Goal: Information Seeking & Learning: Learn about a topic

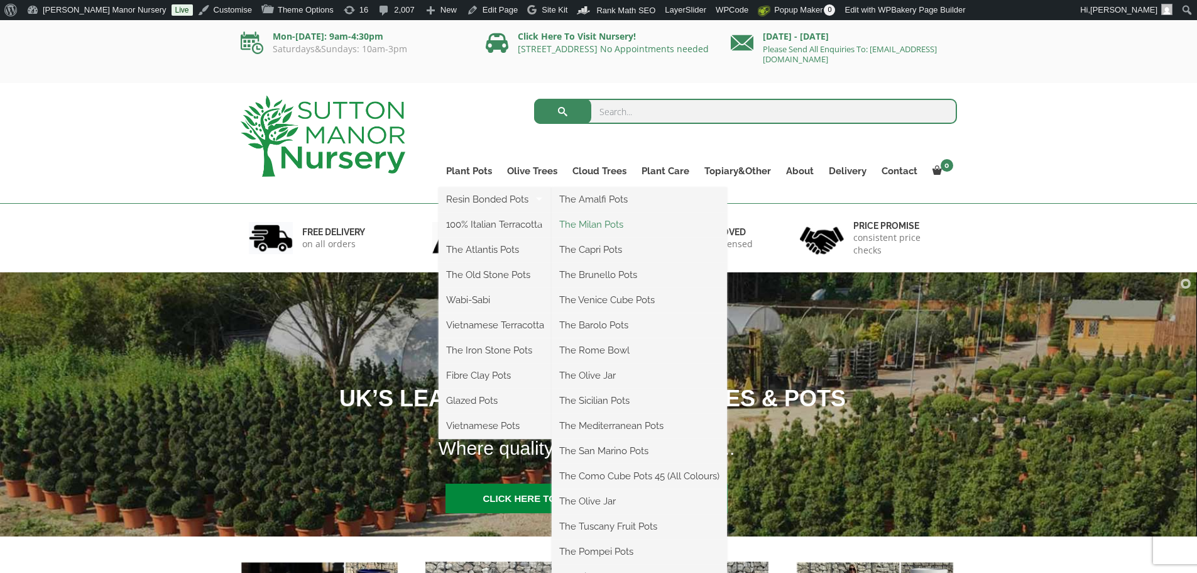
click at [608, 222] on link "The Milan Pots" at bounding box center [639, 224] width 175 height 19
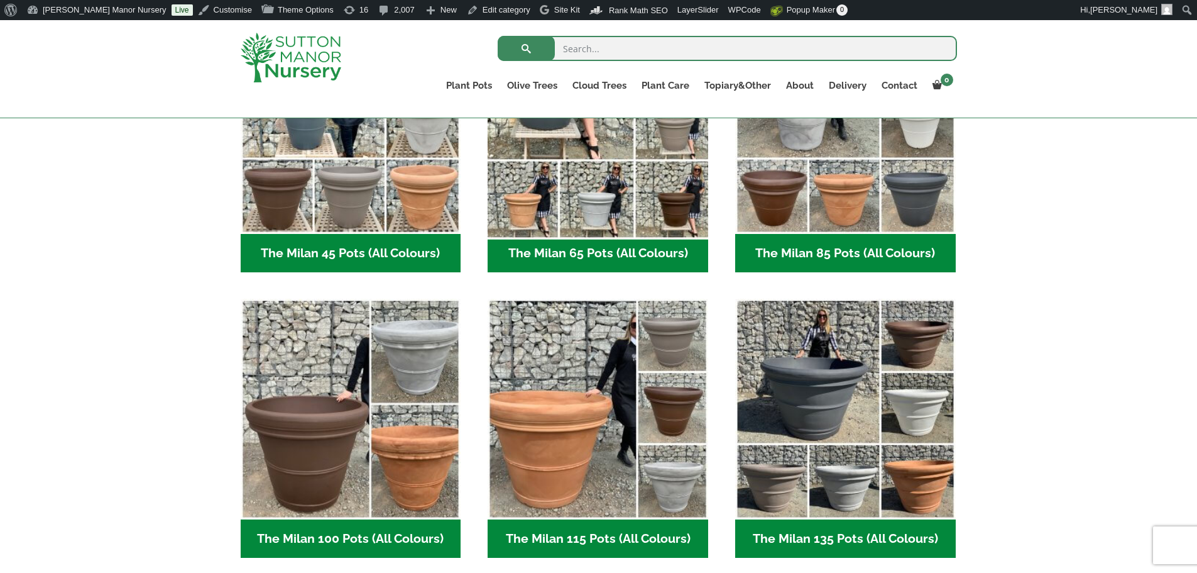
scroll to position [440, 0]
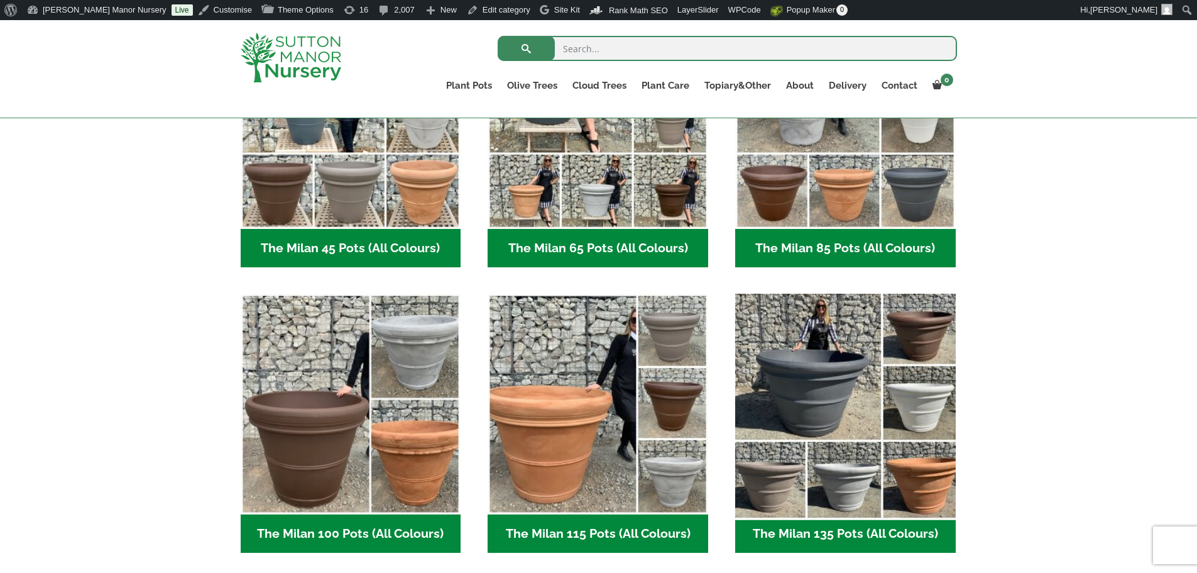
click at [806, 410] on img "Visit product category The Milan 135 Pots (All Colours)" at bounding box center [845, 404] width 231 height 231
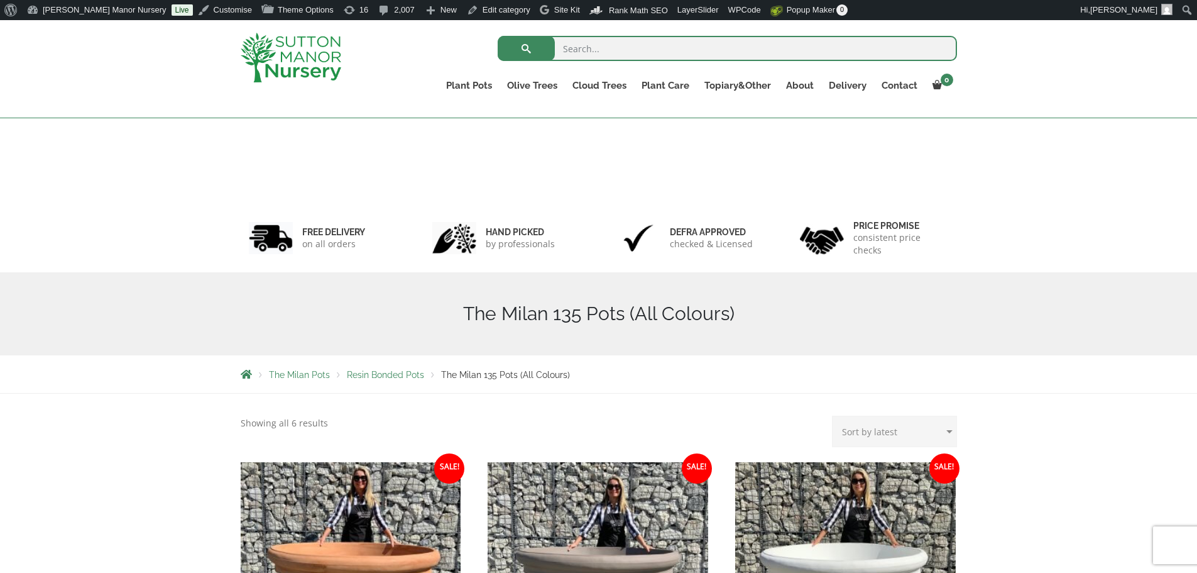
scroll to position [314, 0]
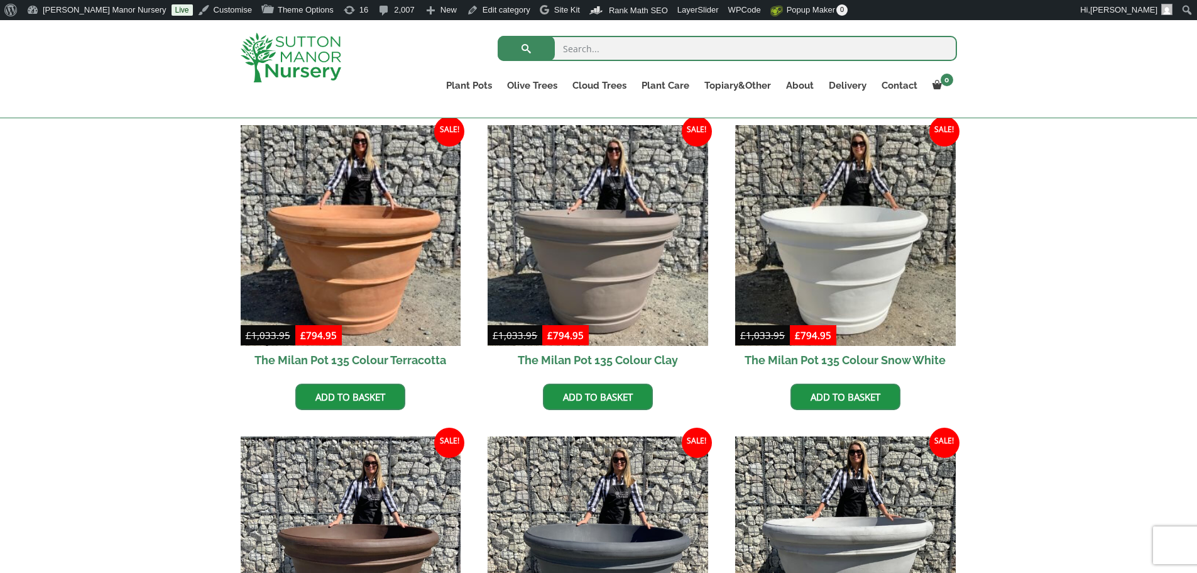
click at [307, 60] on img at bounding box center [291, 58] width 101 height 50
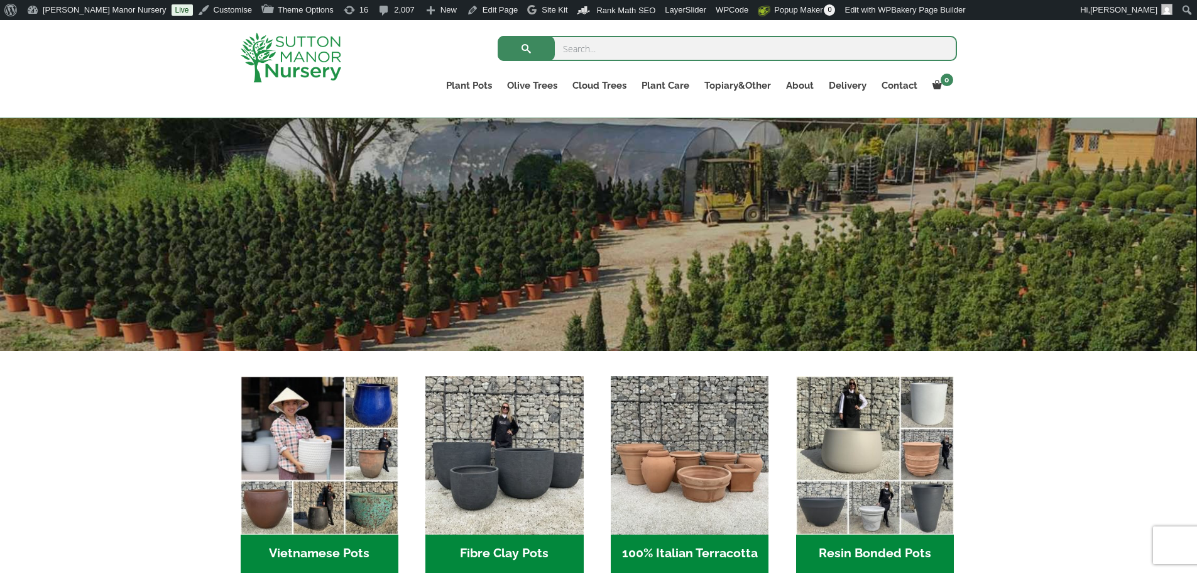
scroll to position [251, 0]
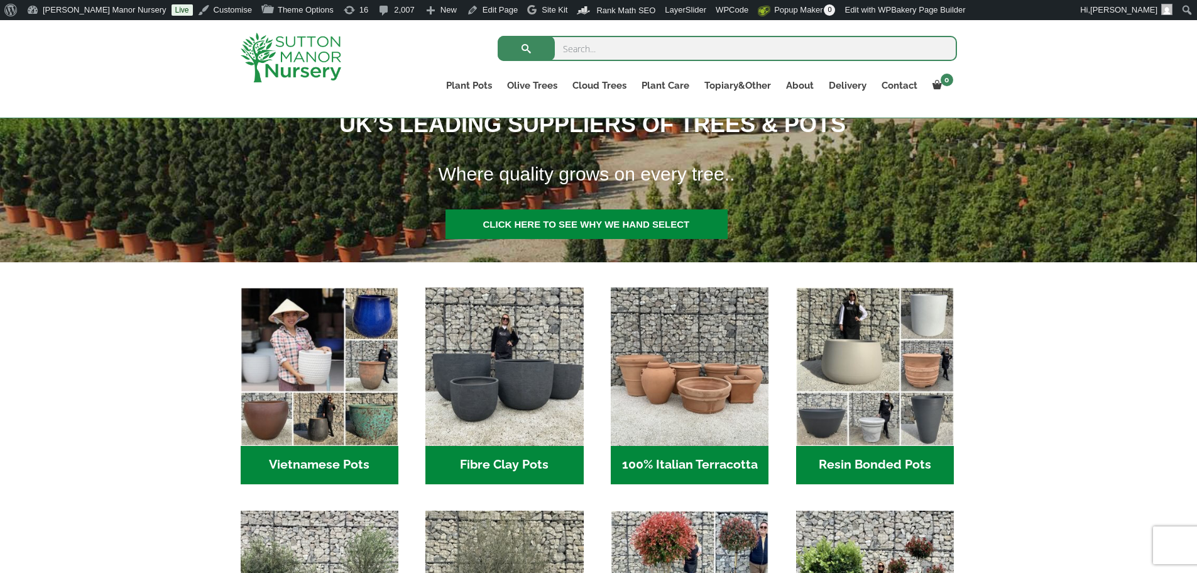
click at [628, 53] on input "search" at bounding box center [728, 48] width 460 height 25
type input "j384"
click at [498, 36] on button "submit" at bounding box center [526, 48] width 57 height 25
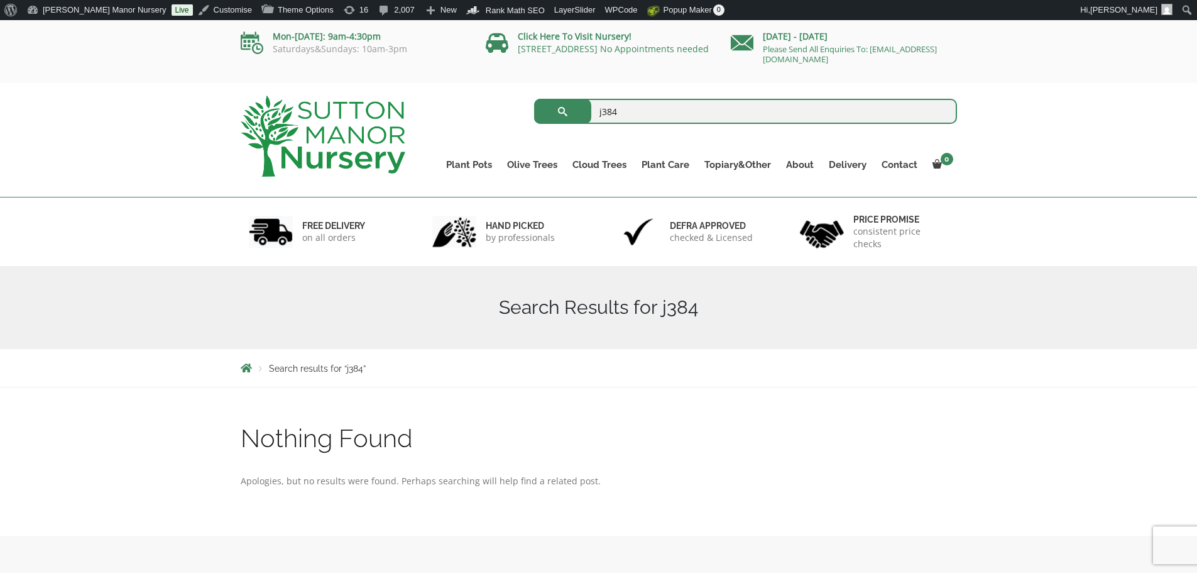
click at [628, 111] on input "j384" at bounding box center [745, 111] width 423 height 25
click at [534, 99] on button "submit" at bounding box center [562, 111] width 57 height 25
click at [629, 107] on input "j384" at bounding box center [745, 111] width 423 height 25
type input "j"
type input "J412"
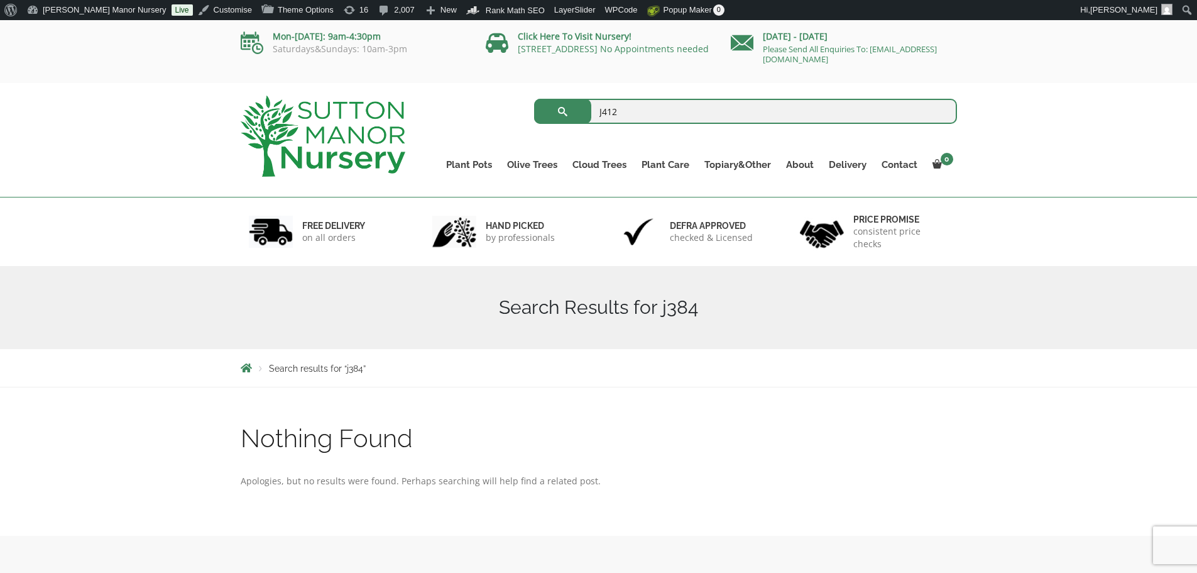
click at [534, 99] on button "submit" at bounding box center [562, 111] width 57 height 25
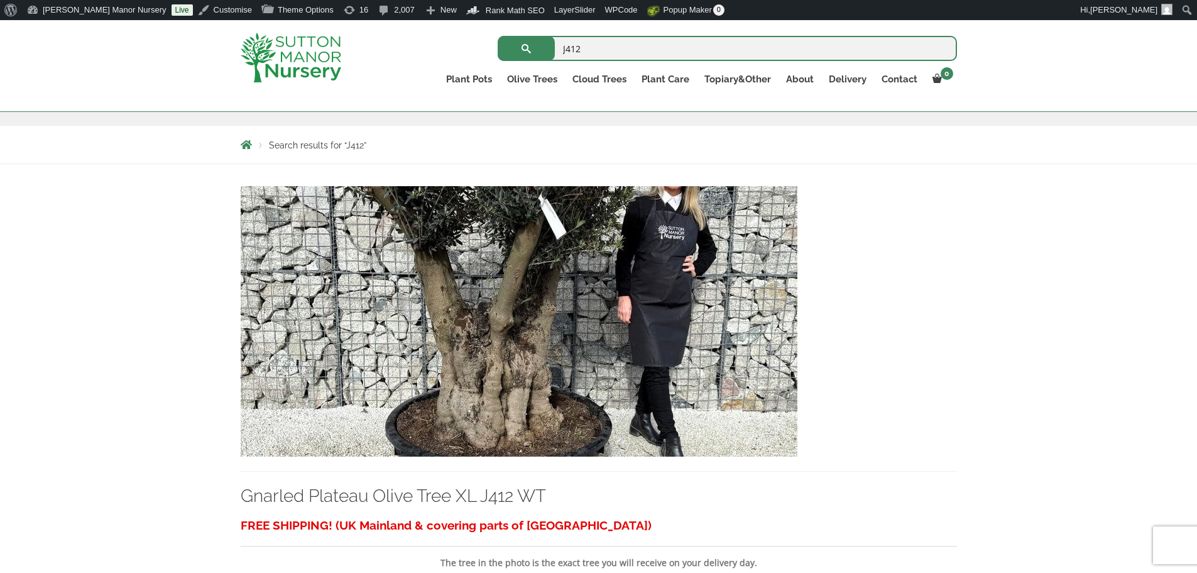
scroll to position [189, 0]
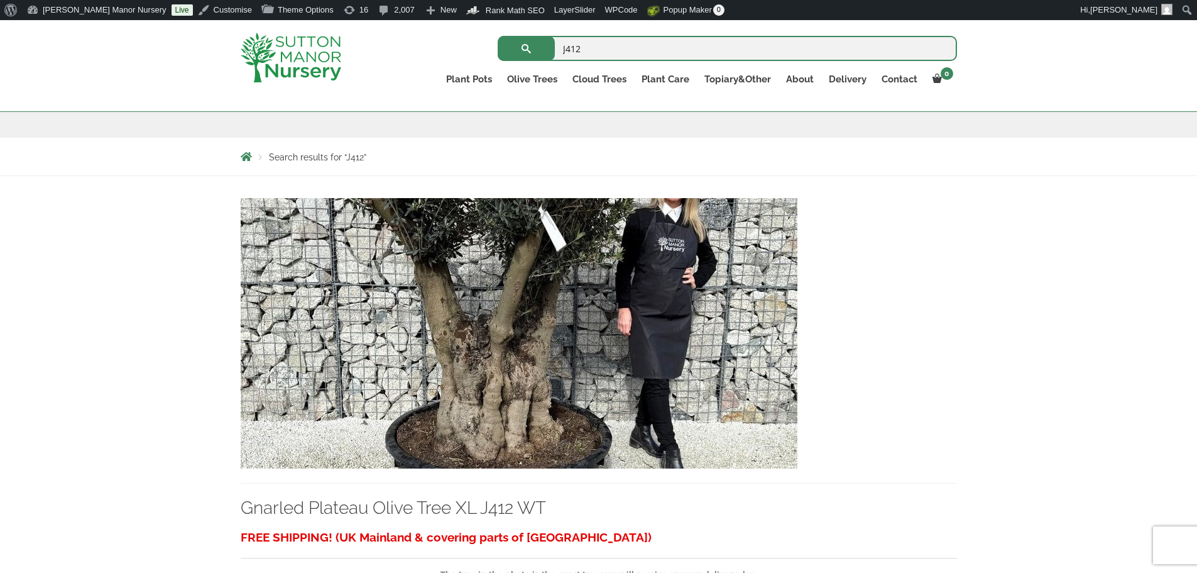
click at [577, 277] on img at bounding box center [519, 333] width 557 height 270
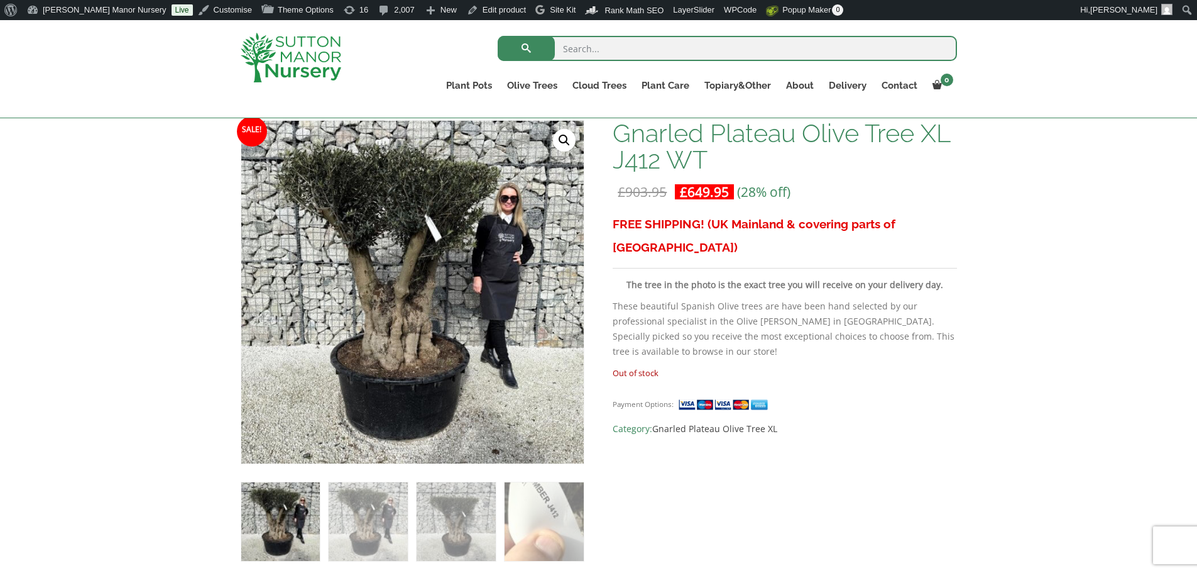
scroll to position [126, 0]
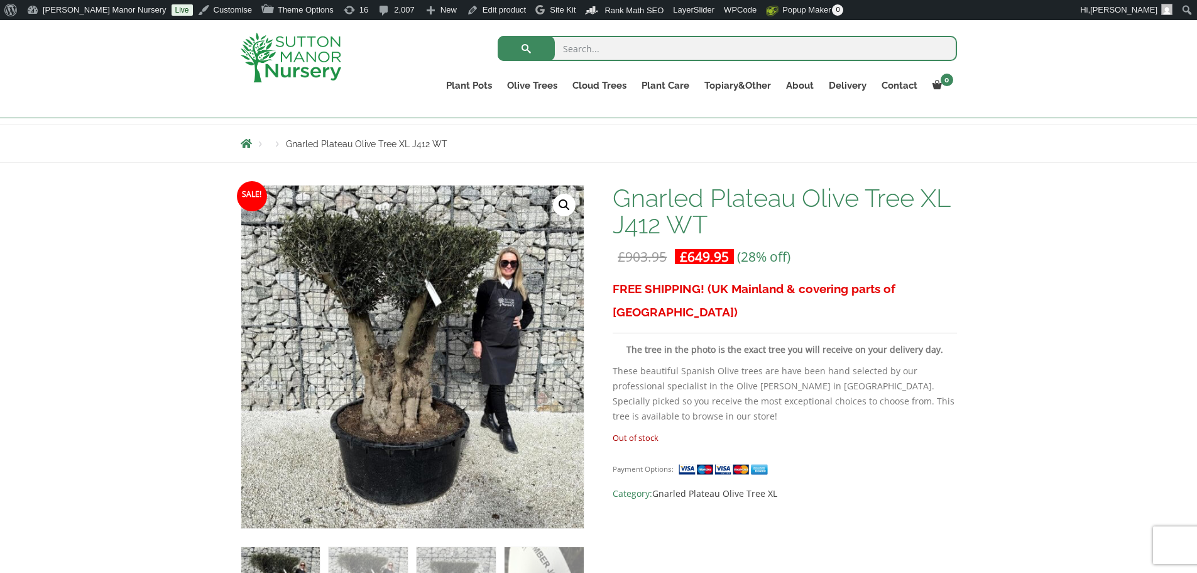
click at [616, 57] on input "search" at bounding box center [728, 48] width 460 height 25
type input "J500"
click at [498, 36] on button "submit" at bounding box center [526, 48] width 57 height 25
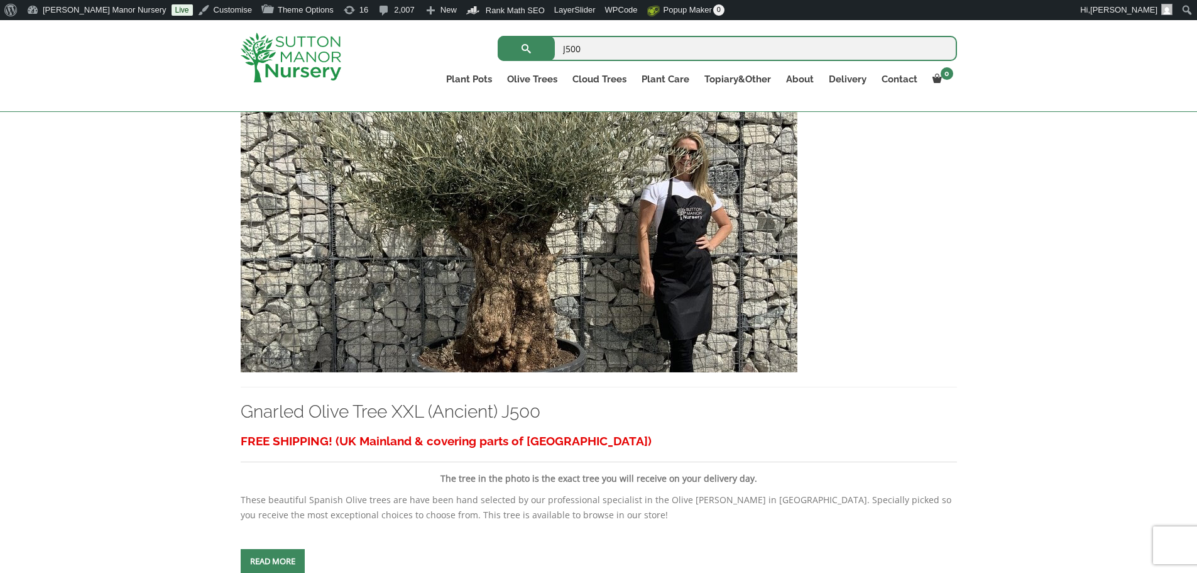
scroll to position [314, 0]
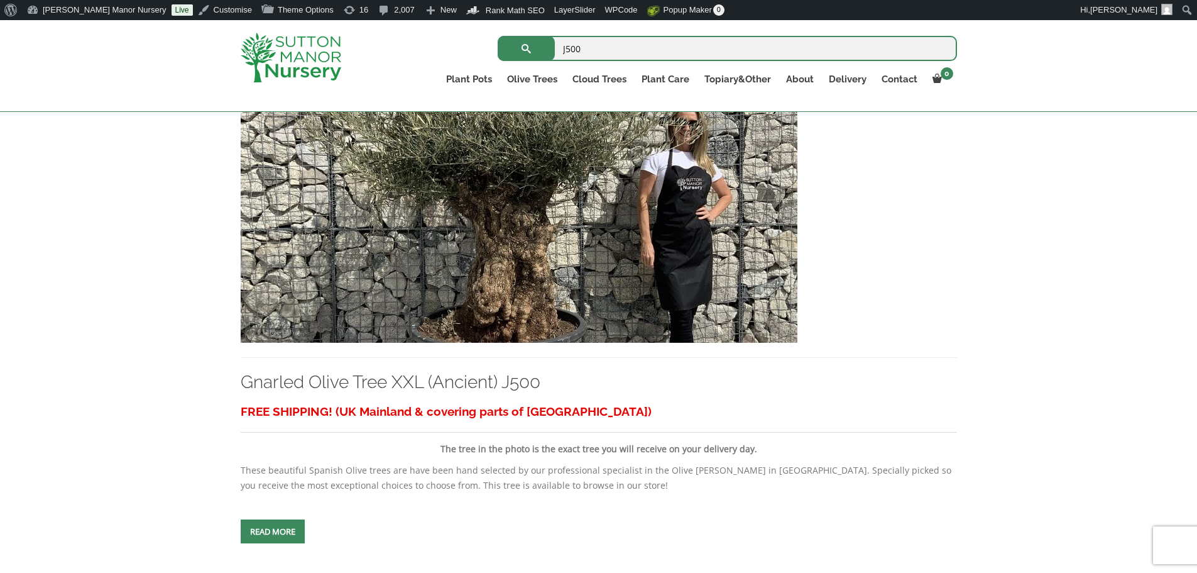
click at [553, 257] on img at bounding box center [519, 207] width 557 height 270
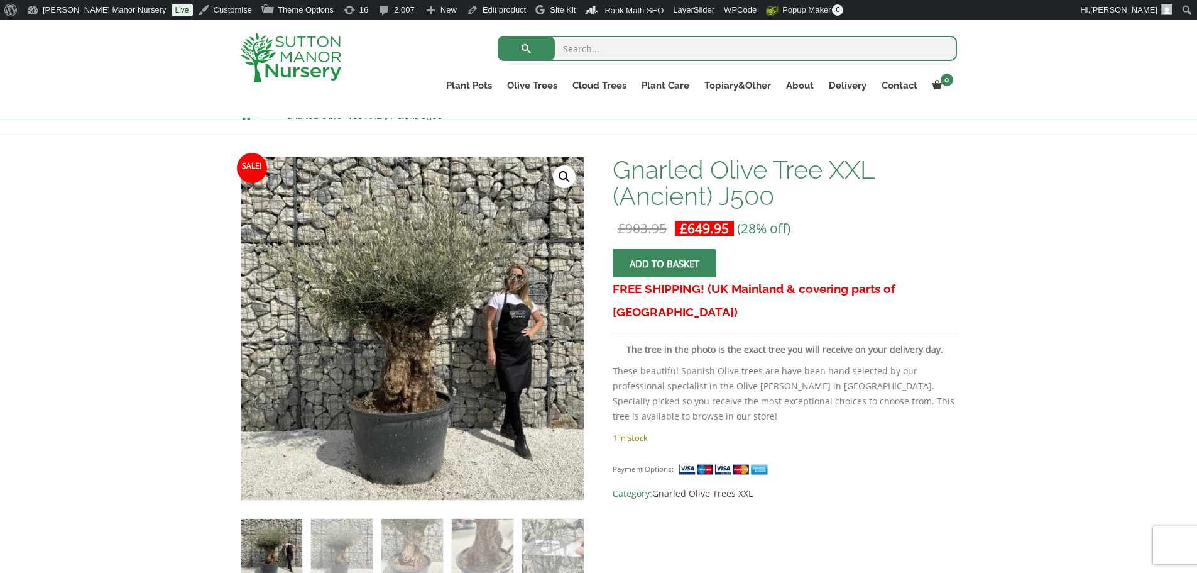
scroll to position [126, 0]
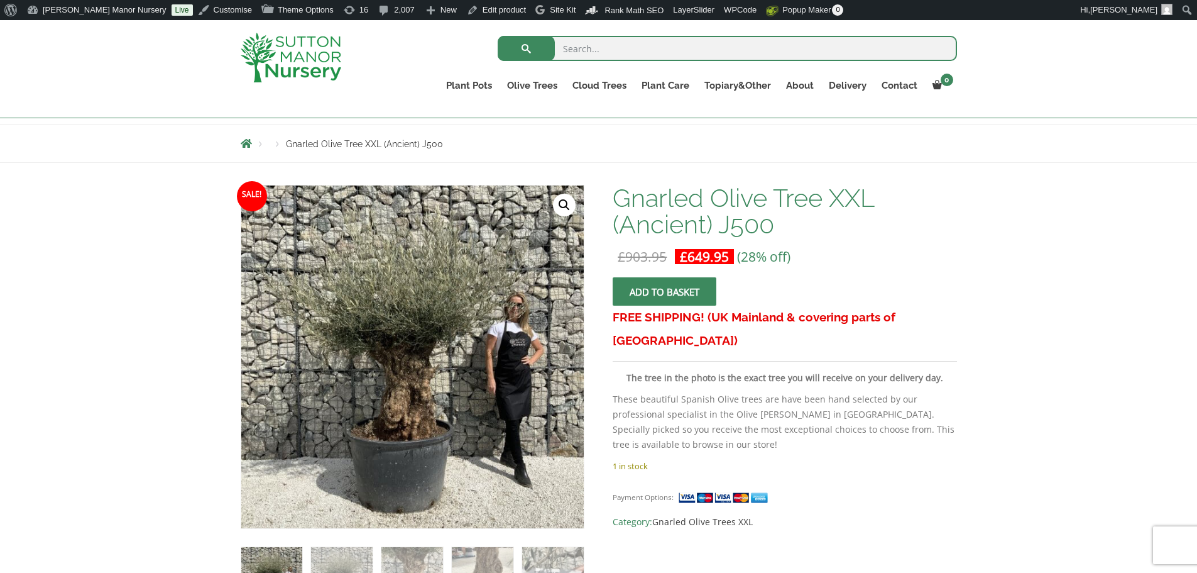
click at [581, 49] on input "search" at bounding box center [728, 48] width 460 height 25
type input "J516"
click at [498, 36] on button "submit" at bounding box center [526, 48] width 57 height 25
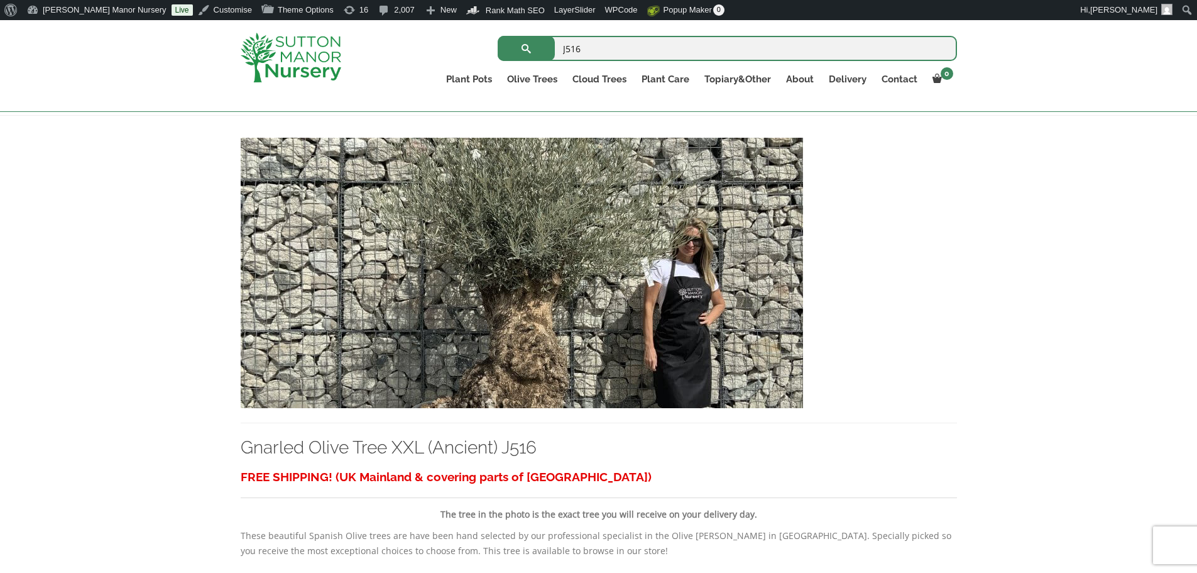
scroll to position [251, 0]
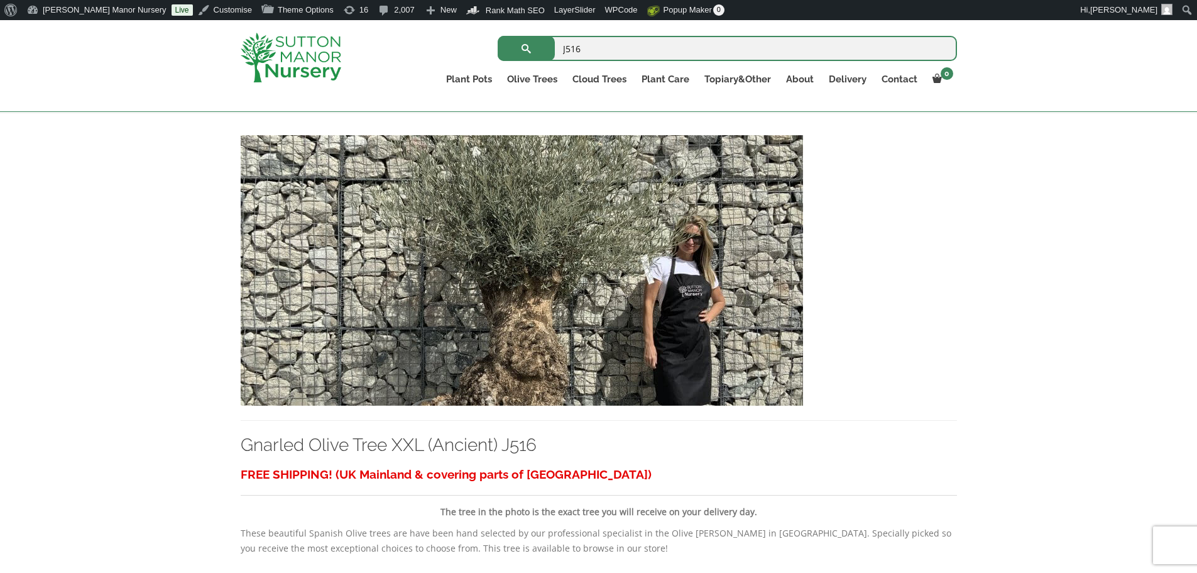
click at [625, 324] on img at bounding box center [522, 270] width 563 height 270
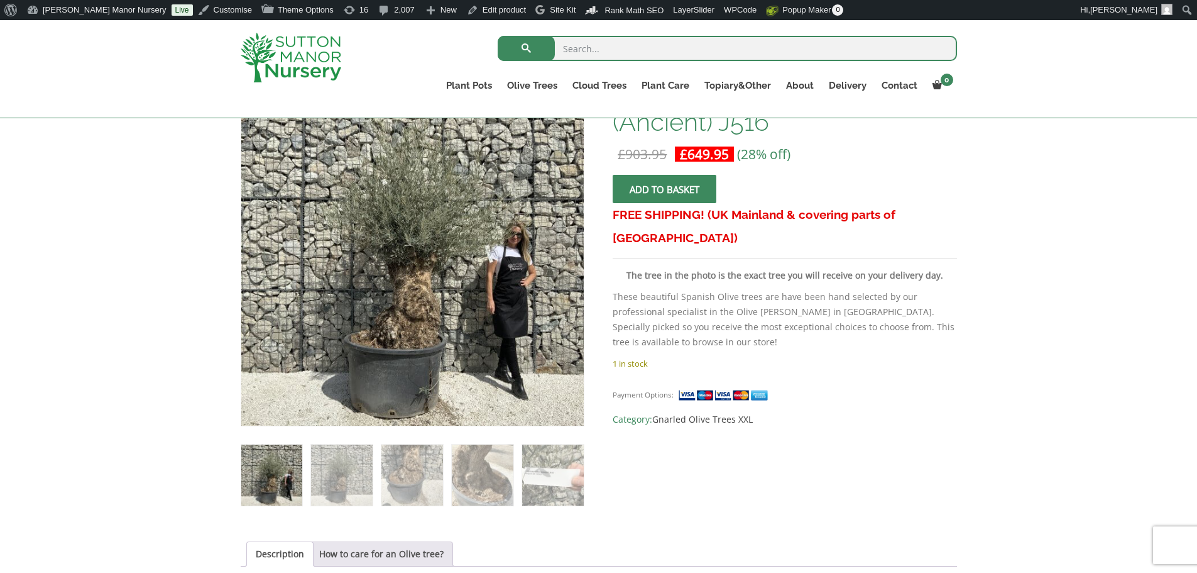
scroll to position [189, 0]
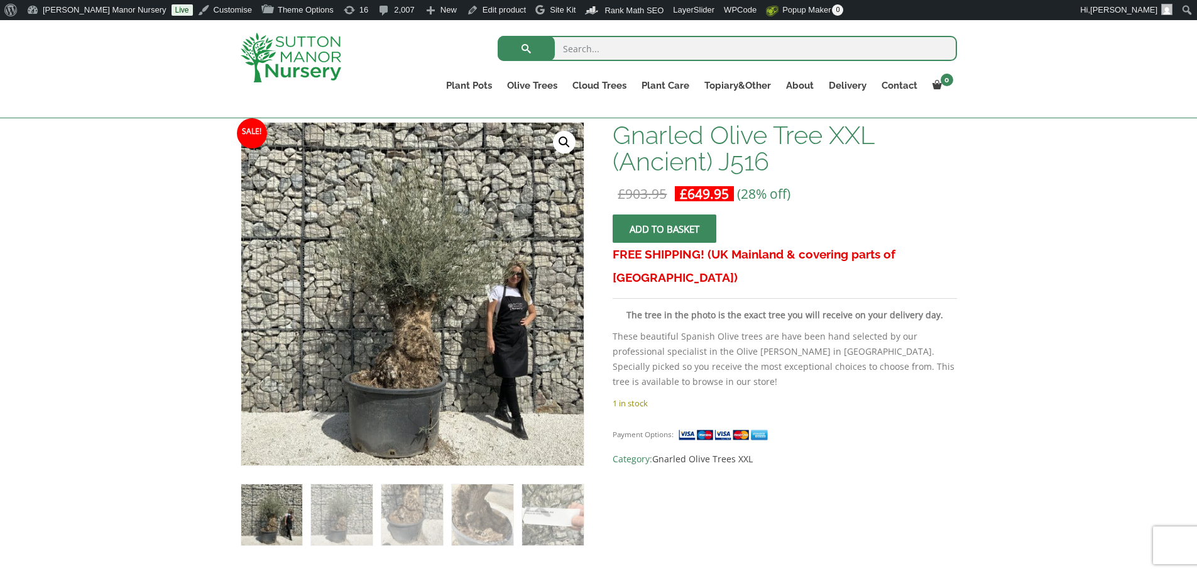
click at [587, 53] on input "search" at bounding box center [728, 48] width 460 height 25
type input "J514"
click at [498, 36] on button "submit" at bounding box center [526, 48] width 57 height 25
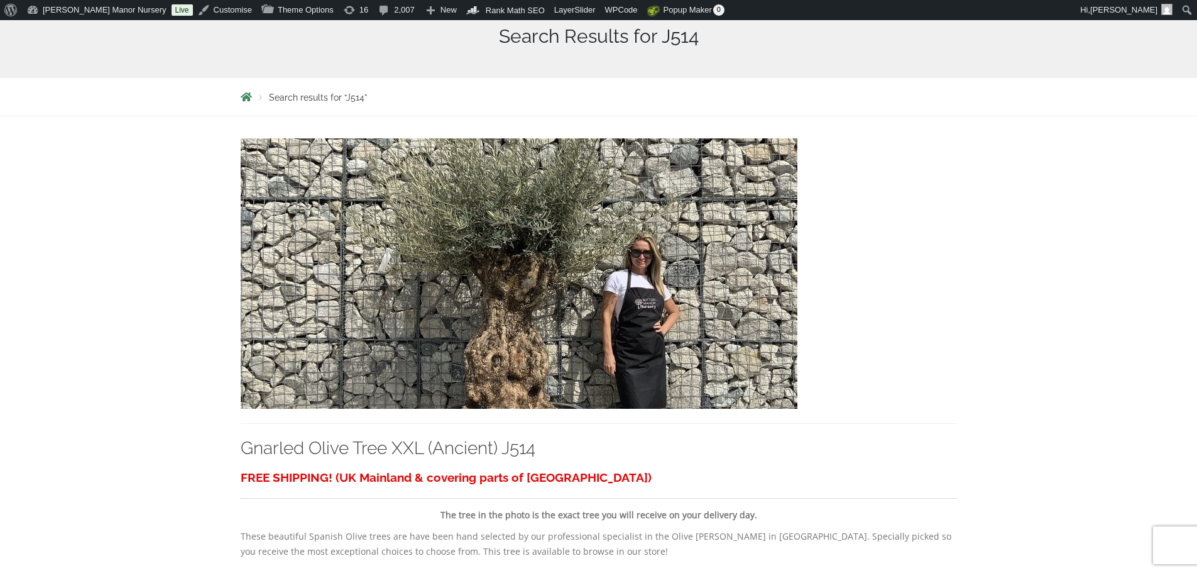
scroll to position [314, 0]
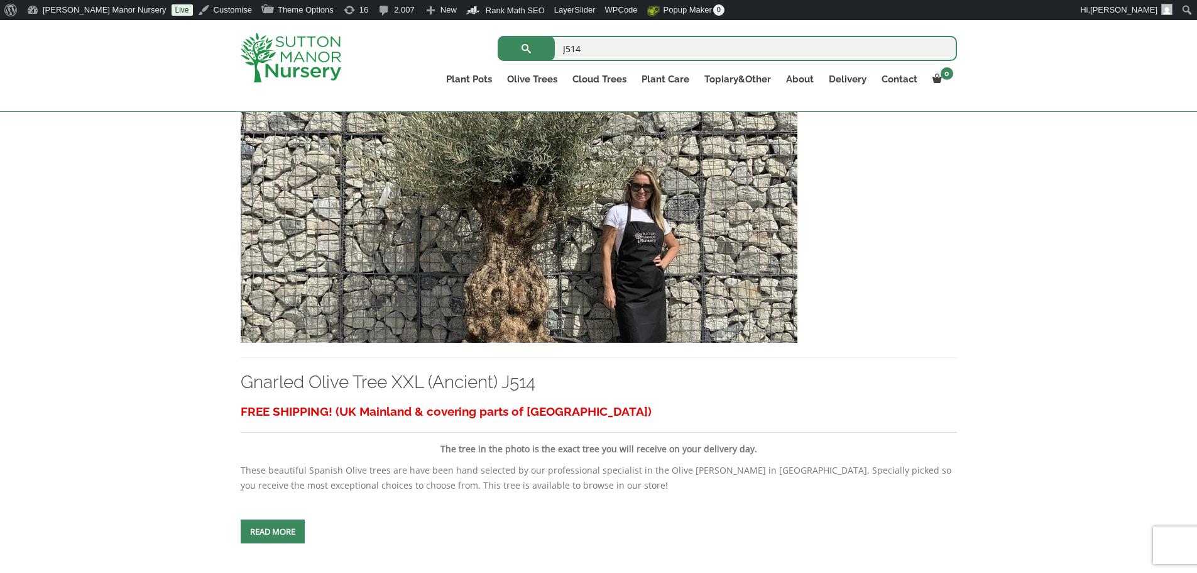
click at [551, 260] on img at bounding box center [519, 207] width 557 height 270
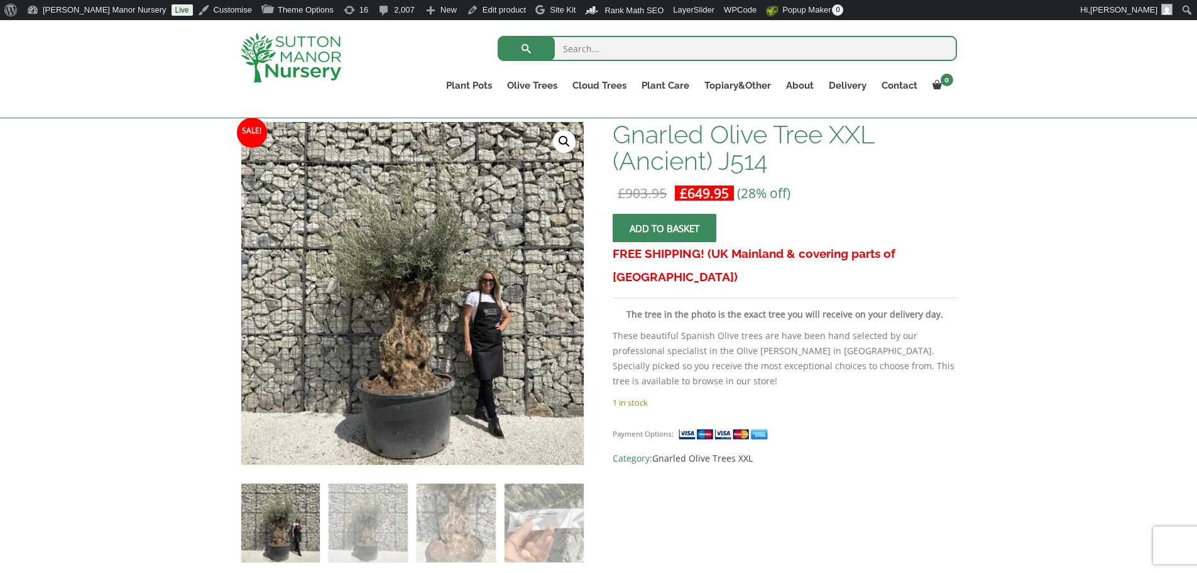
scroll to position [189, 0]
click at [580, 48] on input "search" at bounding box center [728, 48] width 460 height 25
type input "J499"
click at [498, 36] on button "submit" at bounding box center [526, 48] width 57 height 25
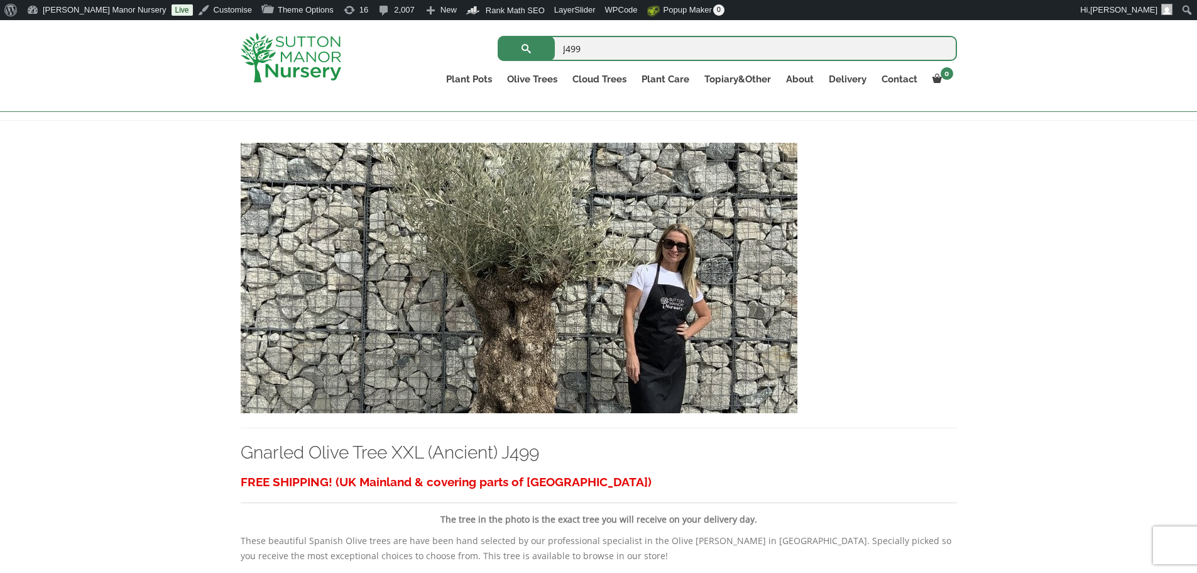
scroll to position [314, 0]
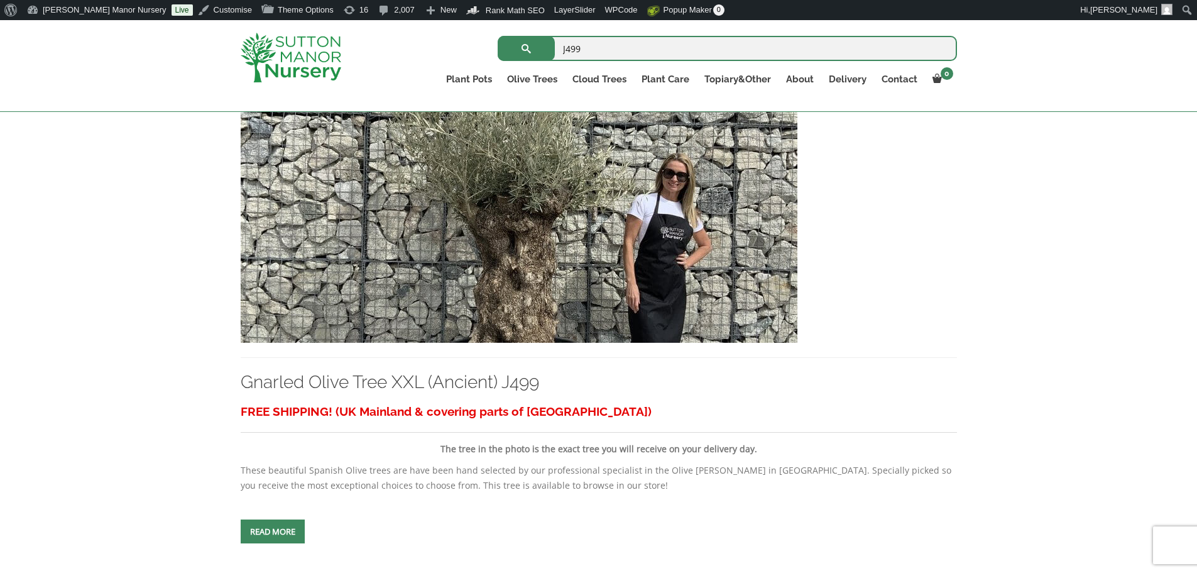
click at [519, 235] on img at bounding box center [519, 207] width 557 height 270
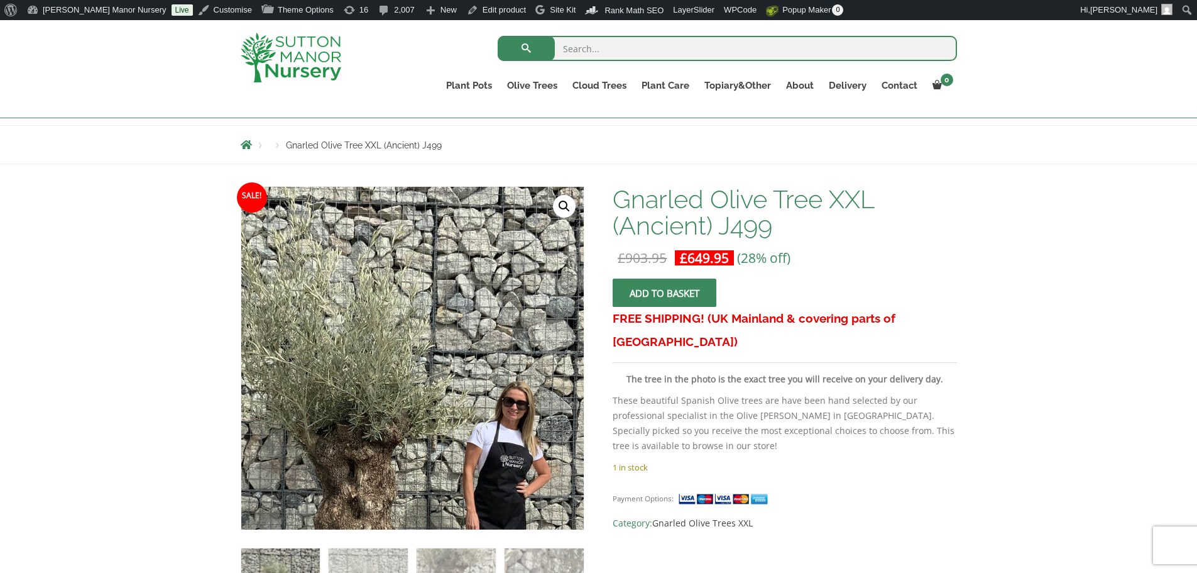
scroll to position [126, 0]
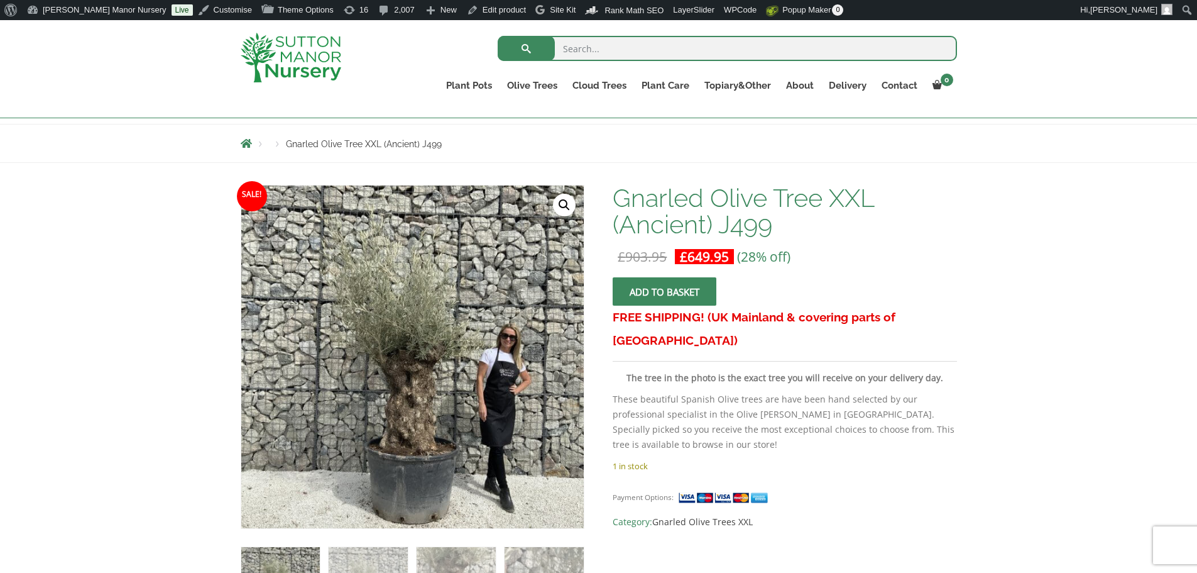
click at [593, 51] on input "search" at bounding box center [728, 48] width 460 height 25
type input "J384"
click at [498, 36] on button "submit" at bounding box center [526, 48] width 57 height 25
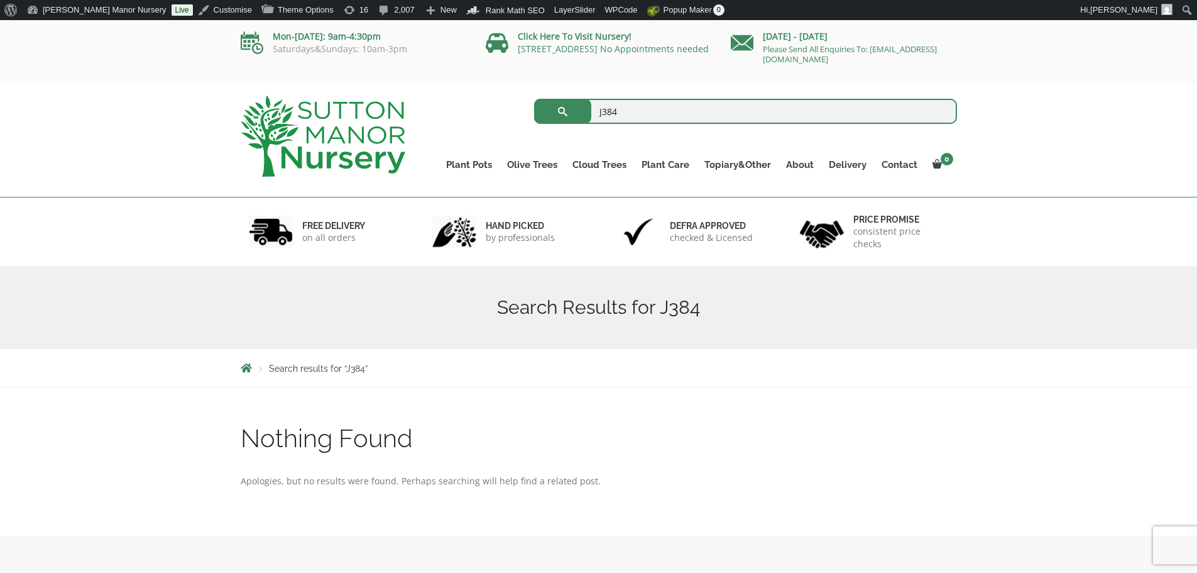
drag, startPoint x: 637, startPoint y: 114, endPoint x: 624, endPoint y: 111, distance: 14.1
click at [636, 114] on input "J384" at bounding box center [745, 111] width 423 height 25
type input "J"
type input "J412"
click at [534, 99] on button "submit" at bounding box center [562, 111] width 57 height 25
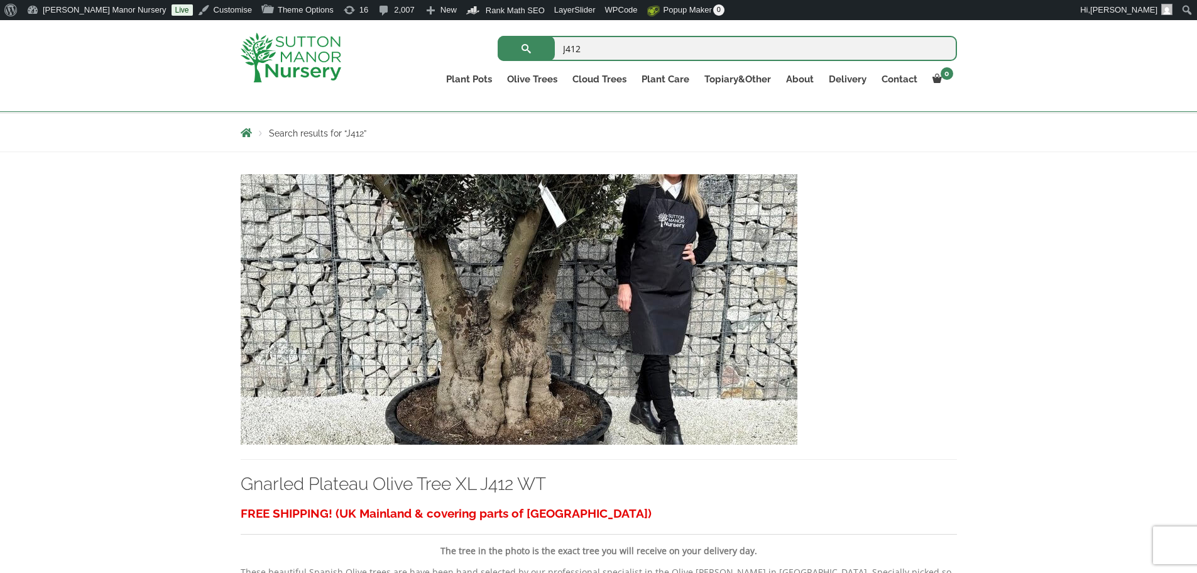
scroll to position [63, 0]
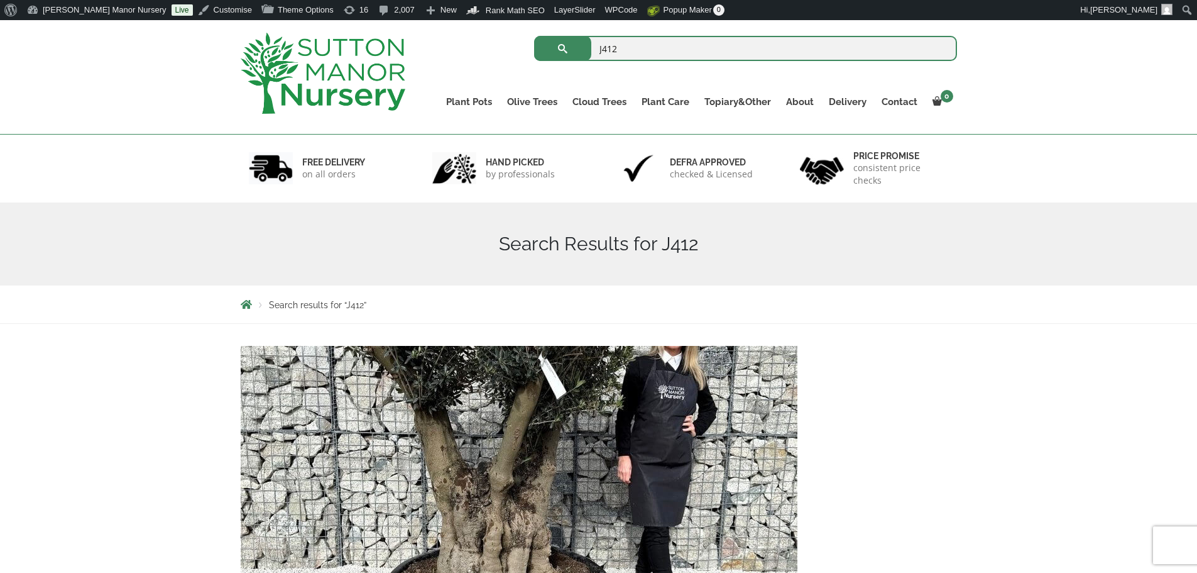
drag, startPoint x: 629, startPoint y: 56, endPoint x: 584, endPoint y: 49, distance: 45.2
click at [584, 49] on form "J412 Search for:" at bounding box center [745, 48] width 423 height 31
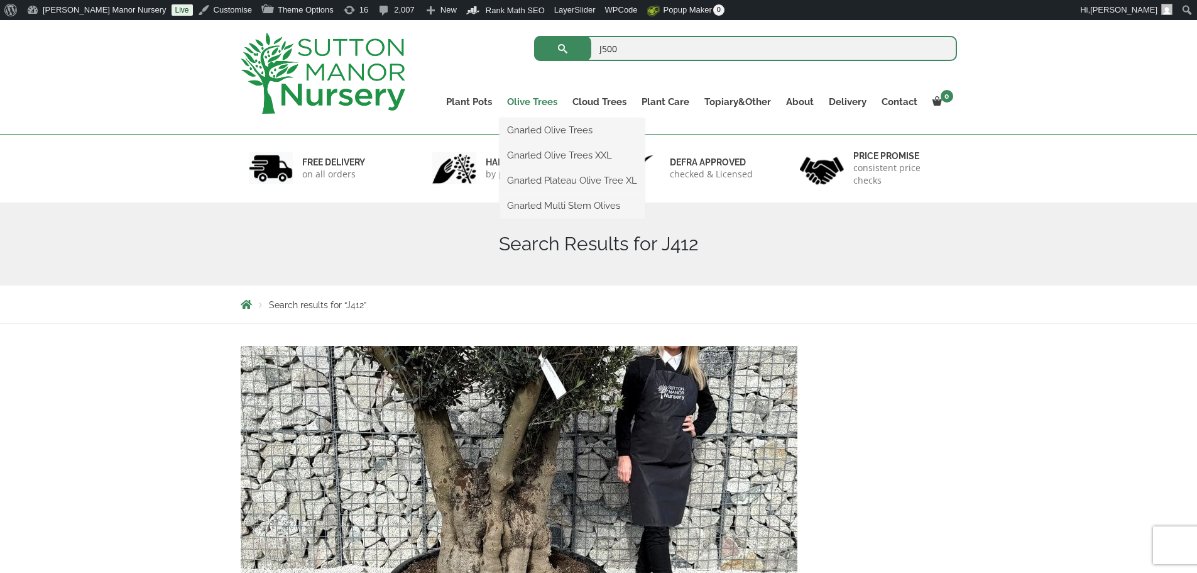
type input "J500"
click at [534, 36] on button "submit" at bounding box center [562, 48] width 57 height 25
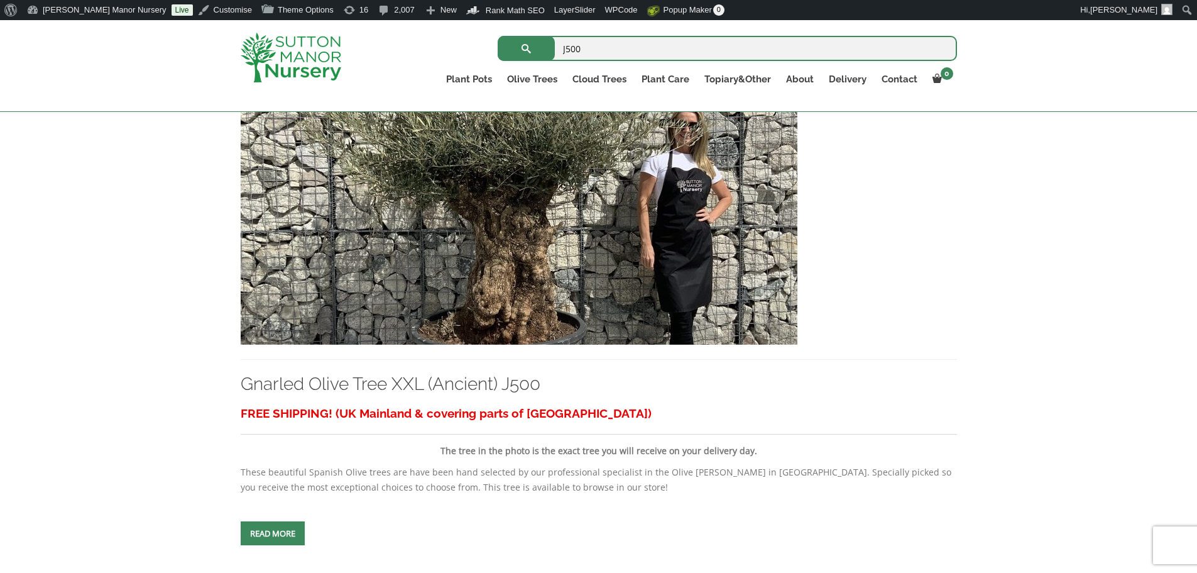
scroll to position [314, 0]
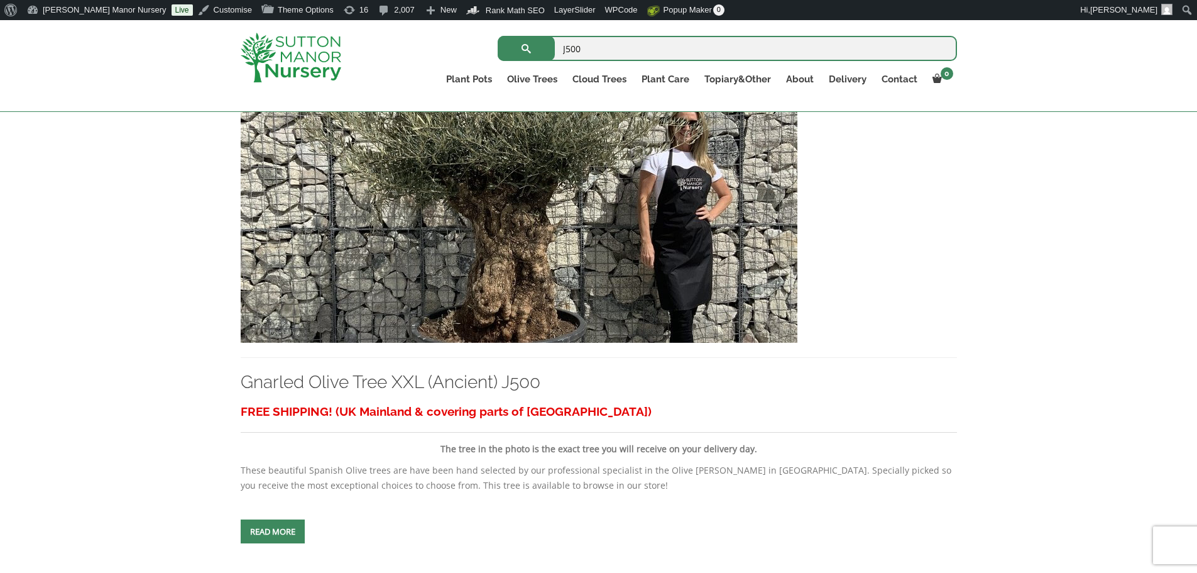
click at [595, 235] on img at bounding box center [519, 207] width 557 height 270
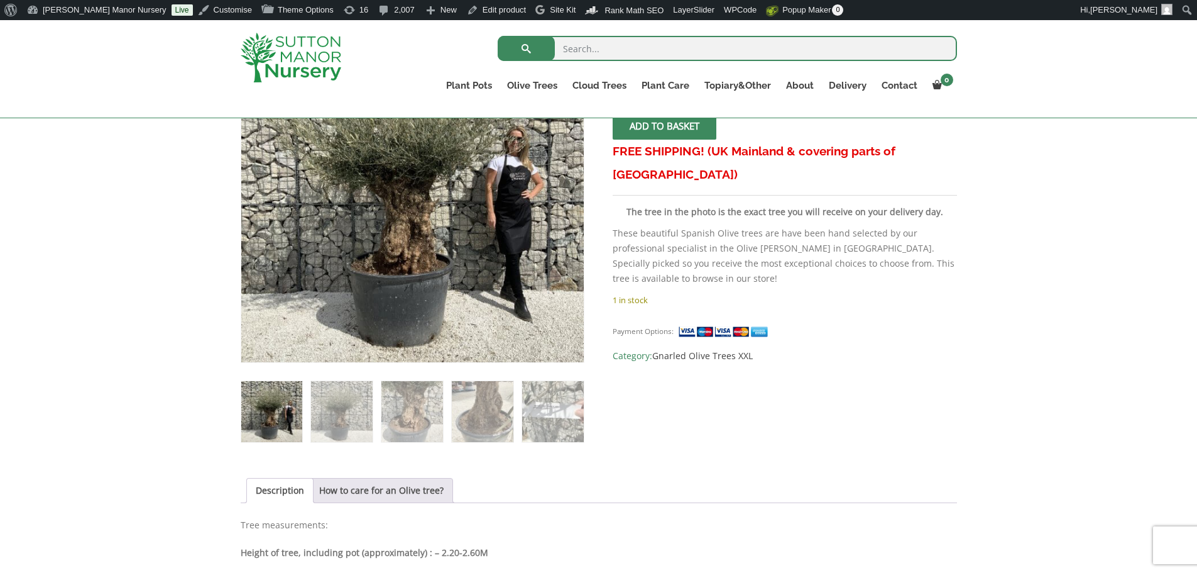
scroll to position [314, 0]
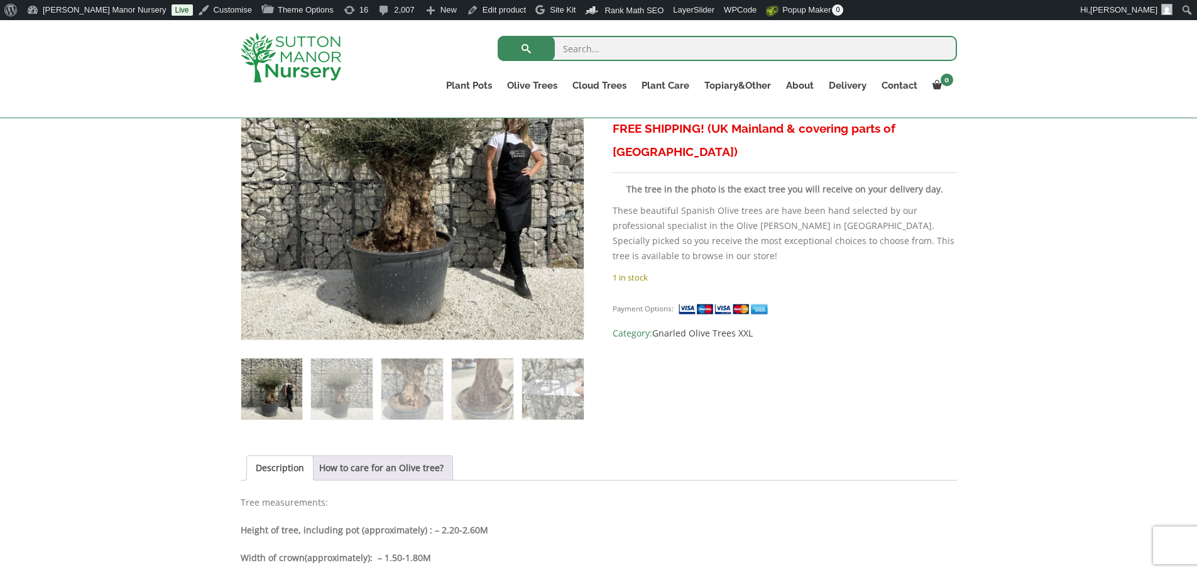
click at [592, 47] on input "search" at bounding box center [728, 48] width 460 height 25
type input "J516"
click at [498, 36] on button "submit" at bounding box center [526, 48] width 57 height 25
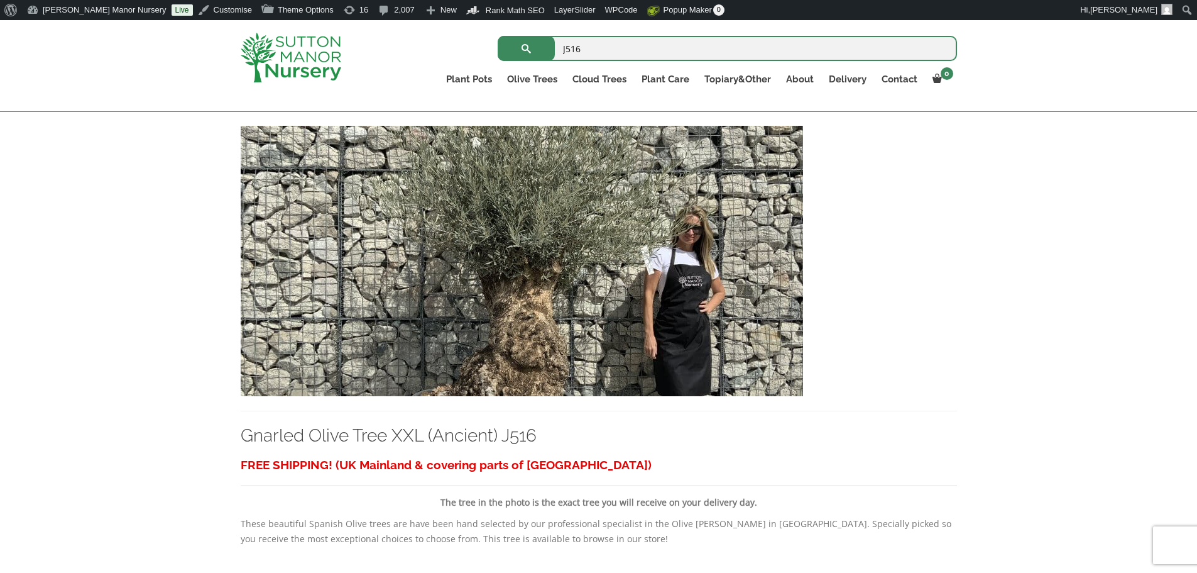
scroll to position [251, 0]
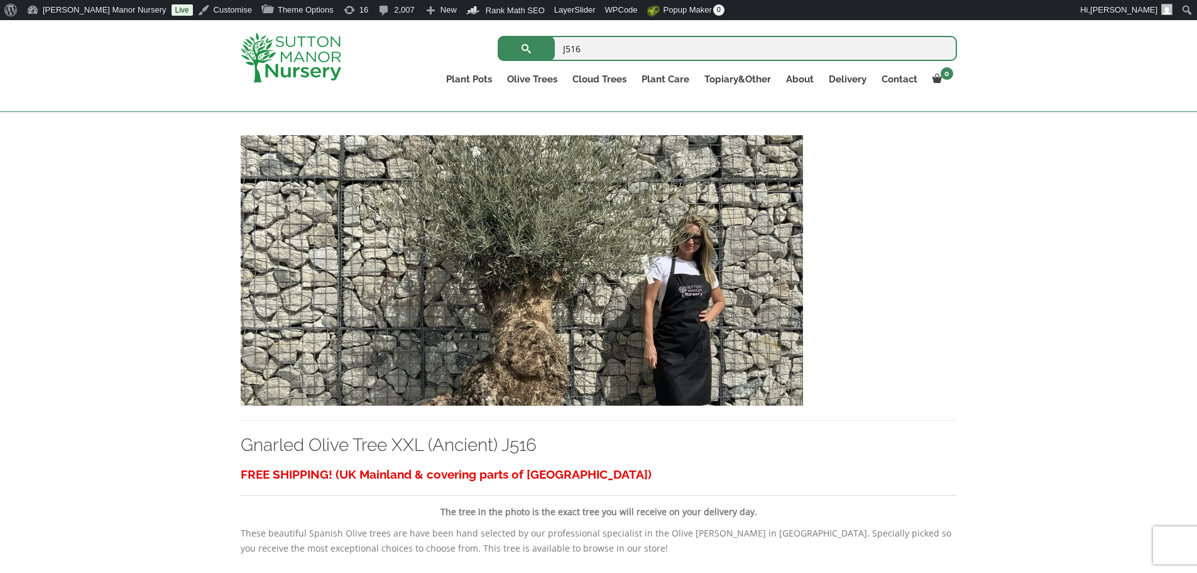
click at [698, 316] on img at bounding box center [522, 270] width 563 height 270
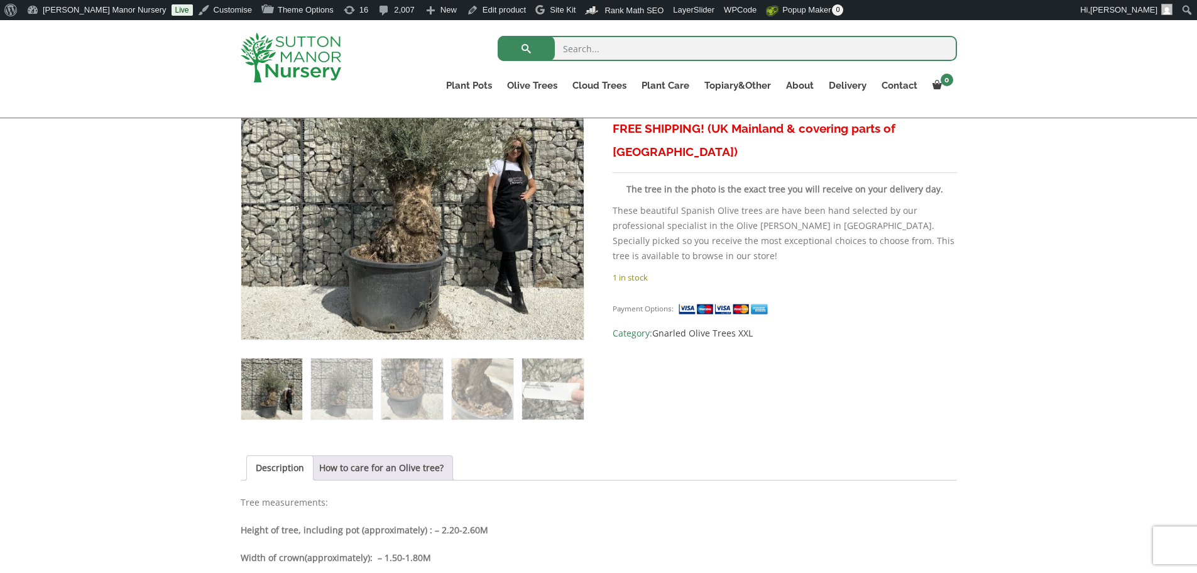
scroll to position [440, 0]
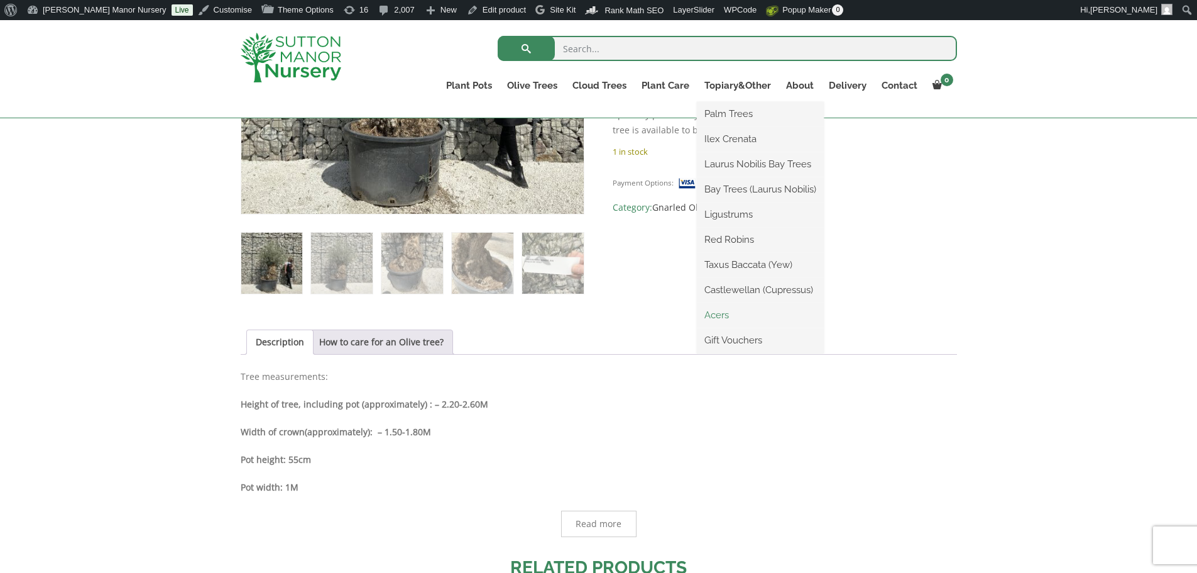
click at [722, 314] on link "Acers" at bounding box center [760, 314] width 127 height 19
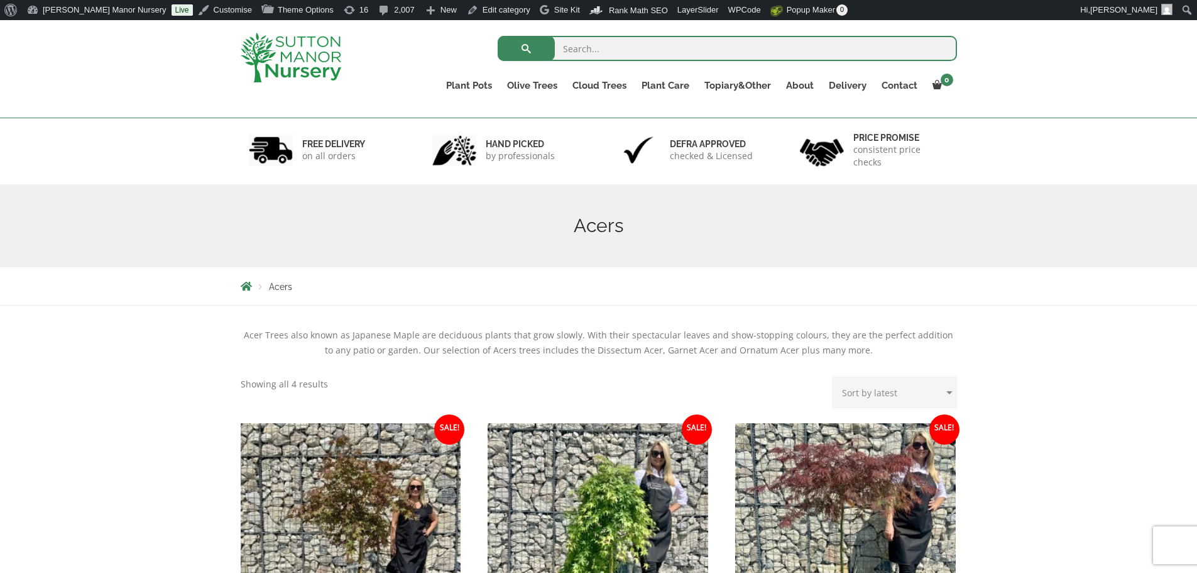
scroll to position [314, 0]
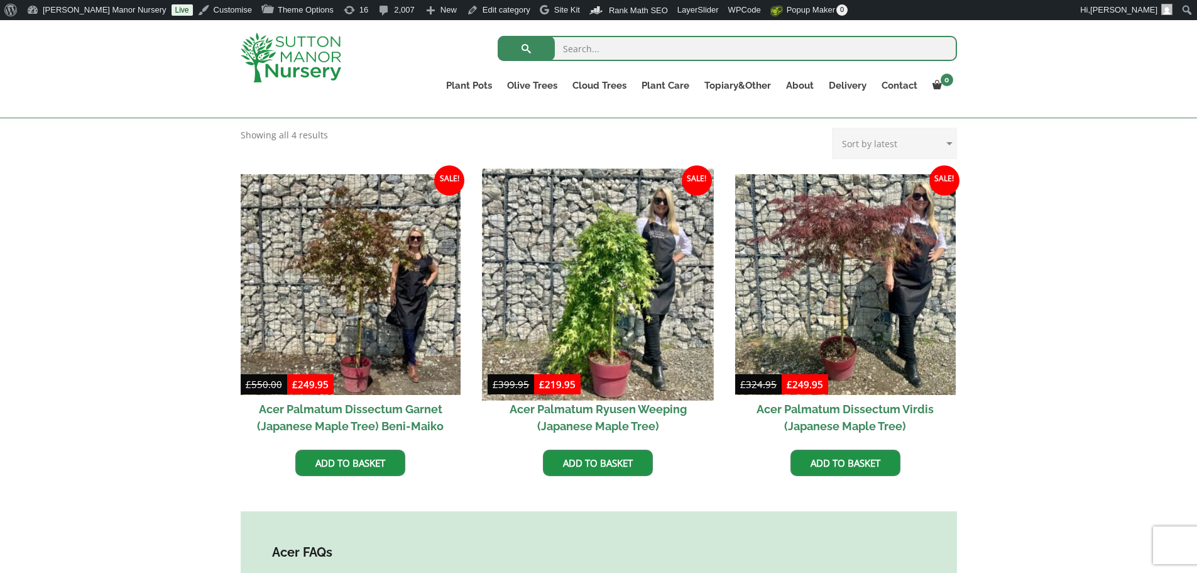
click at [607, 314] on img at bounding box center [598, 283] width 231 height 231
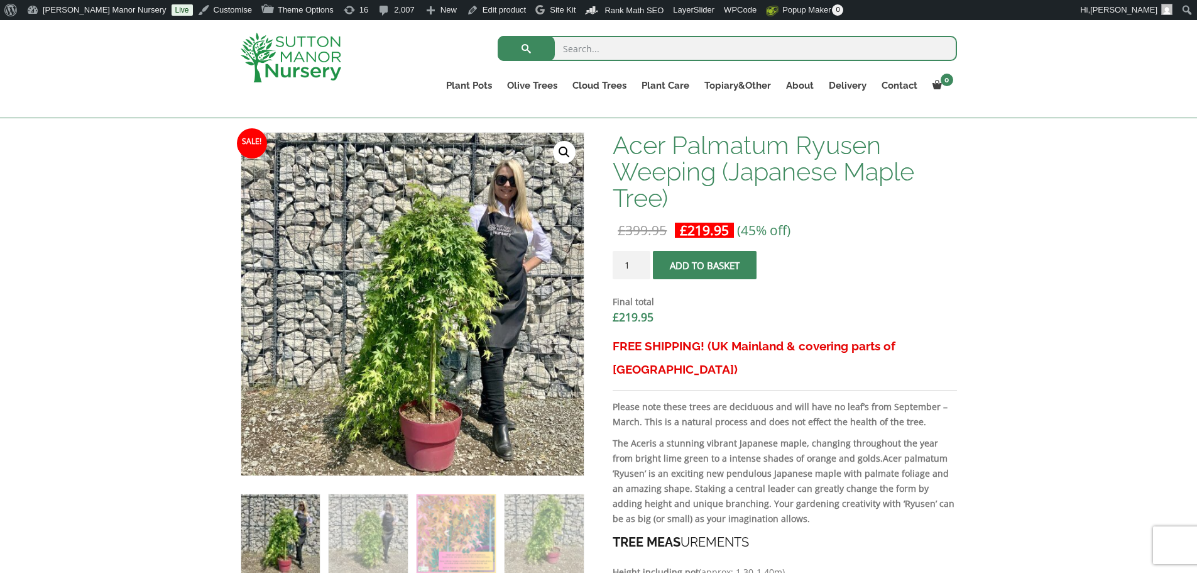
scroll to position [377, 0]
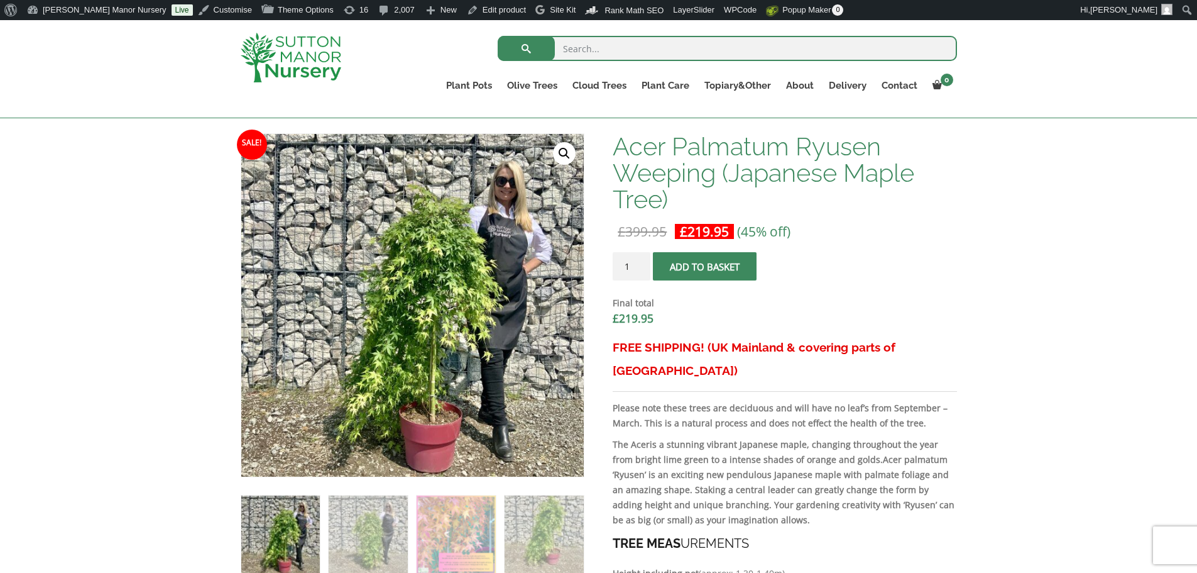
click at [316, 60] on img at bounding box center [291, 58] width 101 height 50
